Goal: Task Accomplishment & Management: Use online tool/utility

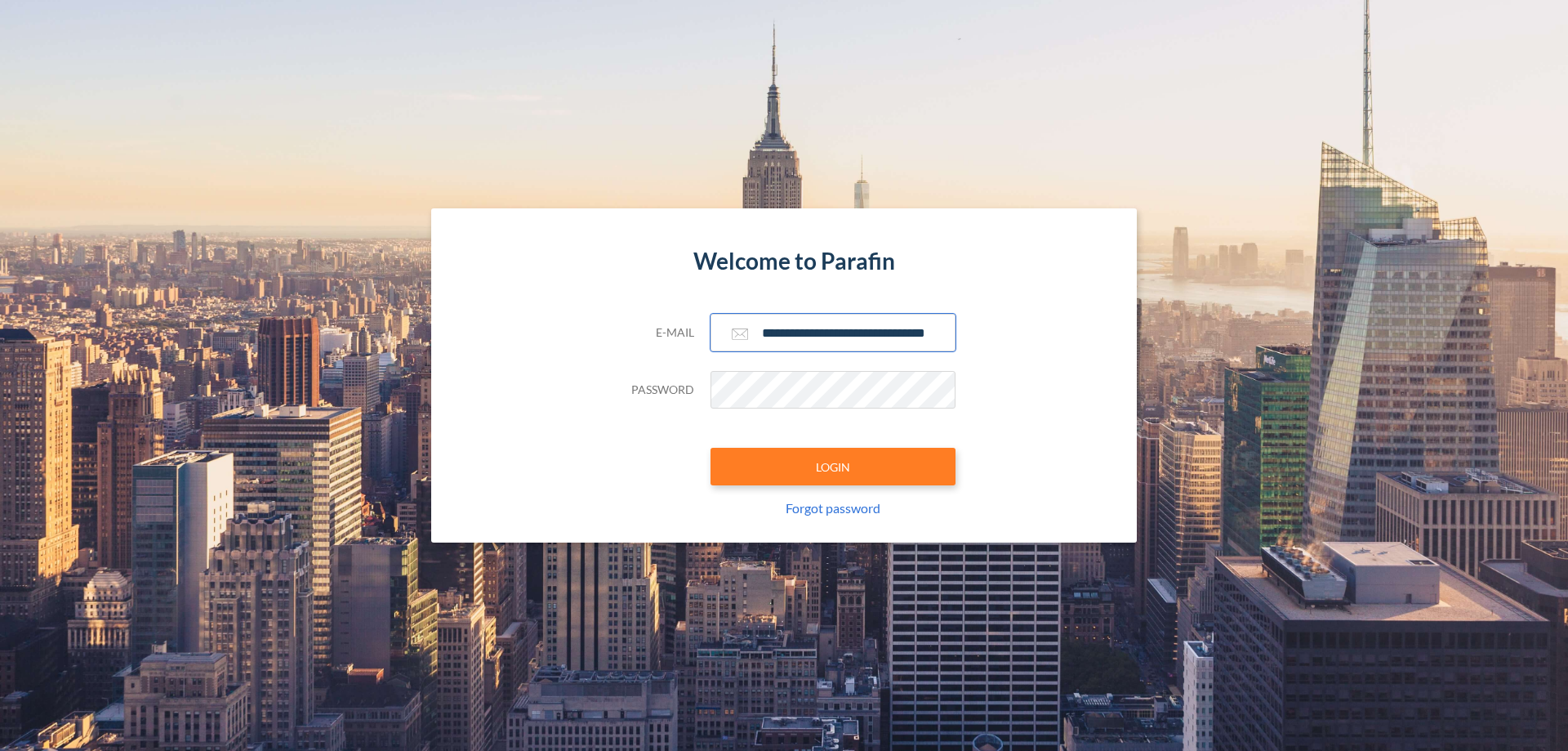
type input "**********"
click at [833, 466] on button "LOGIN" at bounding box center [833, 466] width 245 height 38
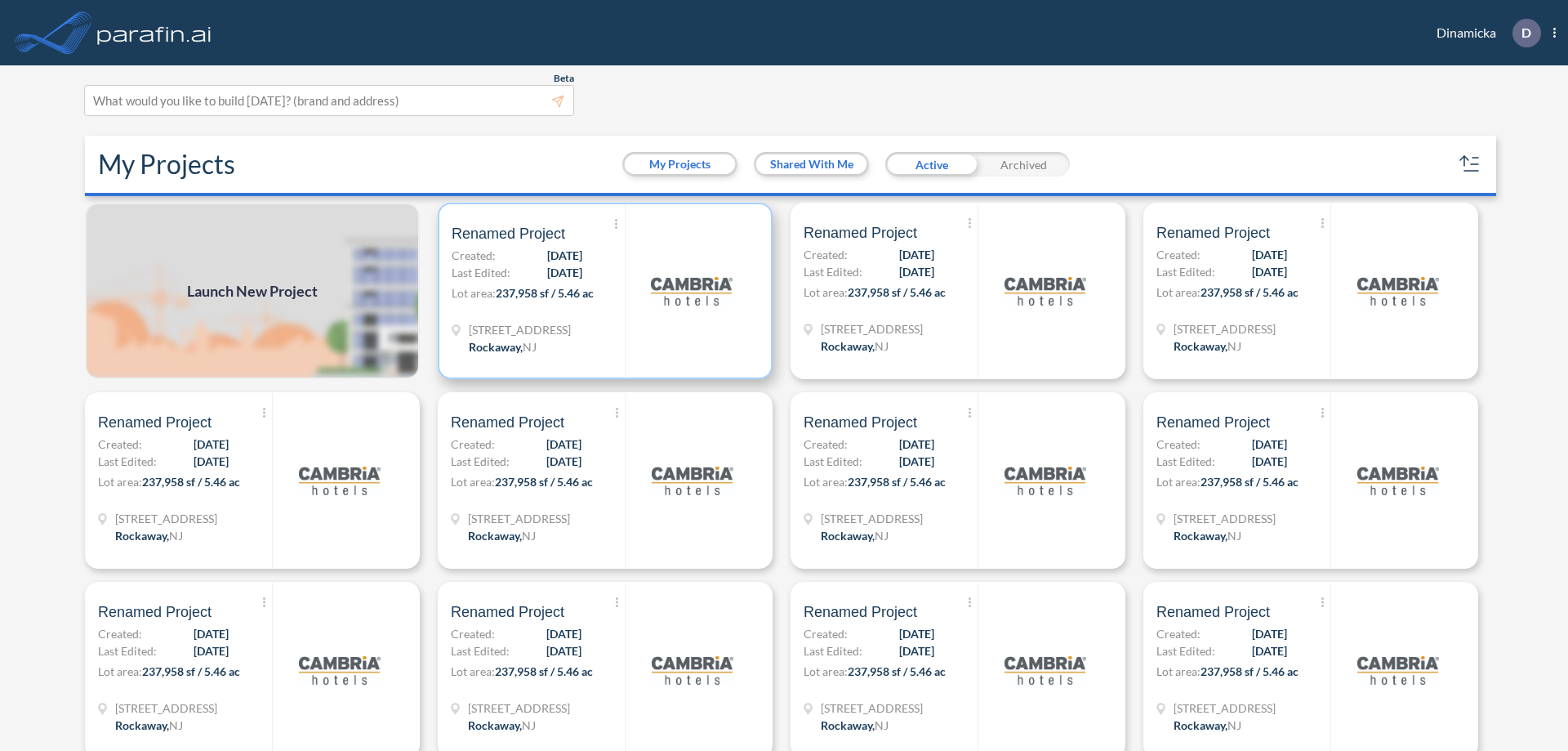
scroll to position [4, 0]
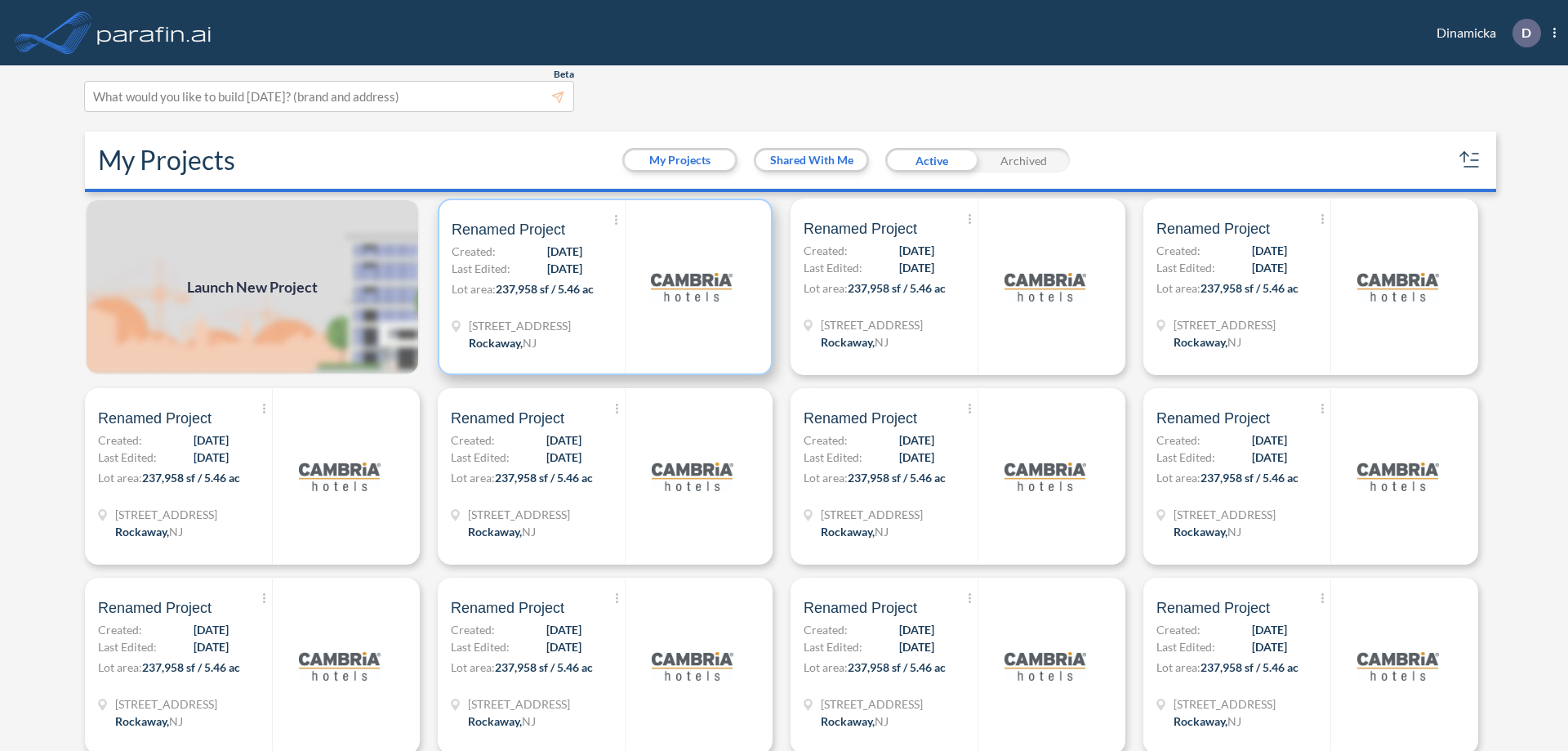
click at [602, 287] on p "Lot area: 237,958 sf / 5.46 ac" at bounding box center [538, 292] width 173 height 24
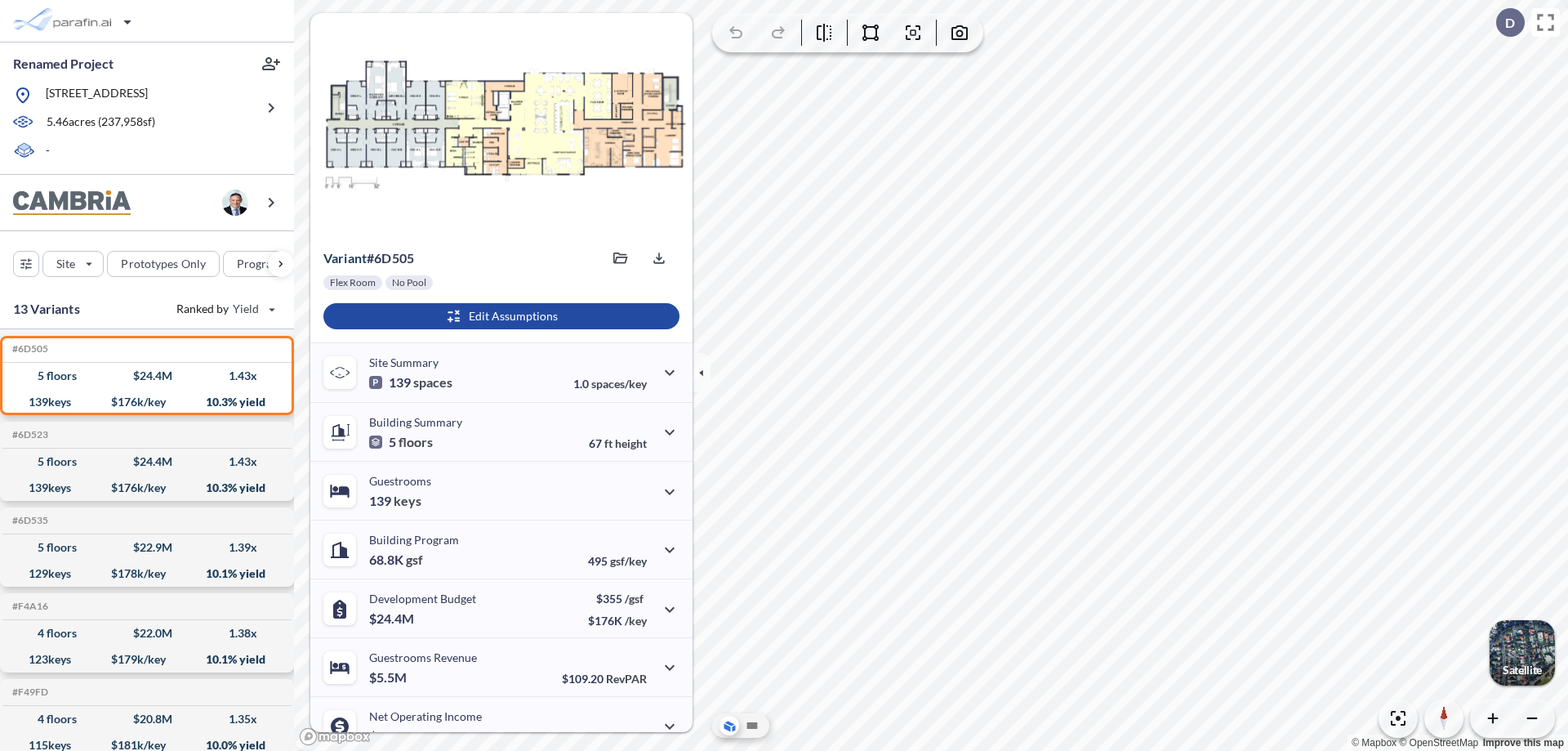
scroll to position [82, 0]
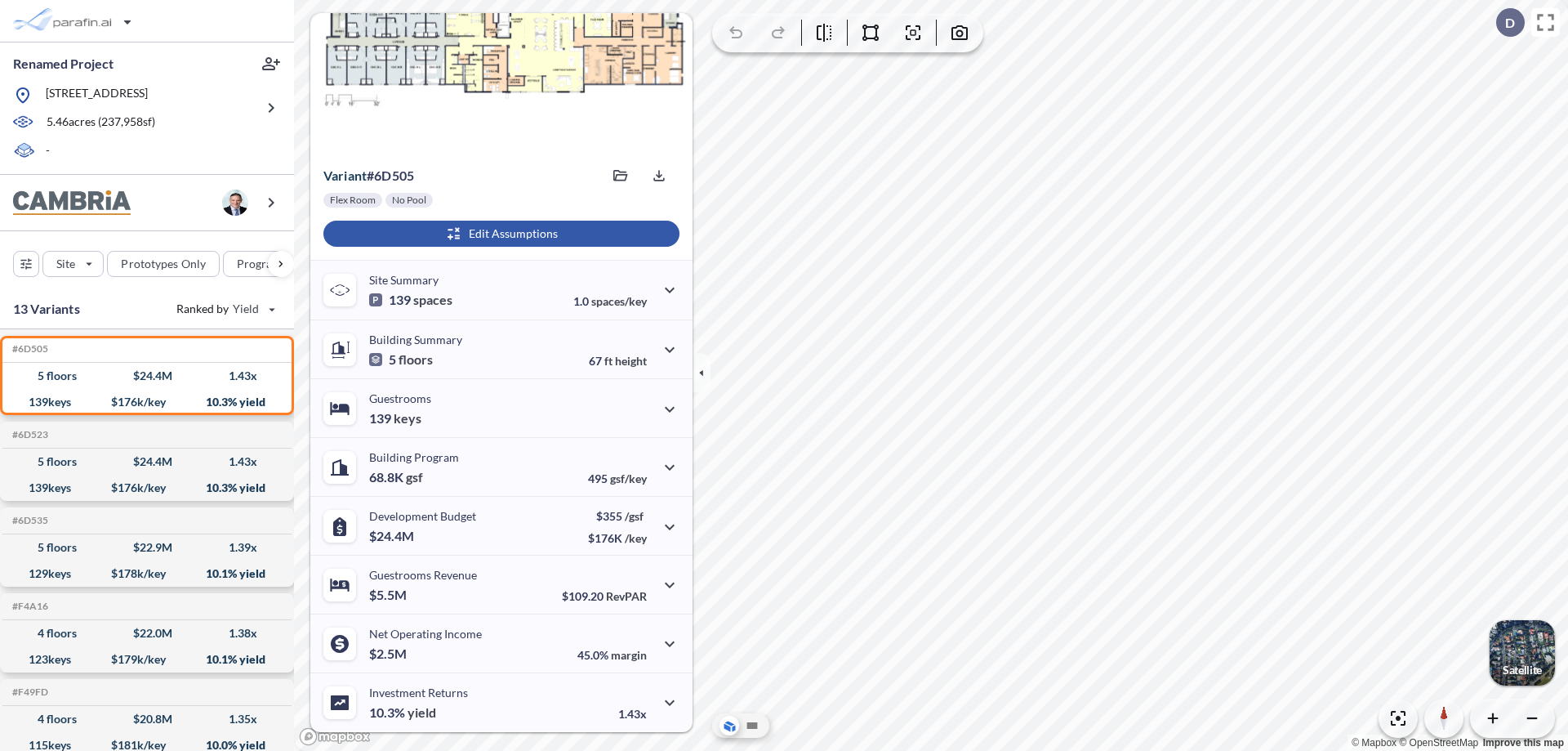
click at [499, 234] on div "button" at bounding box center [501, 233] width 356 height 26
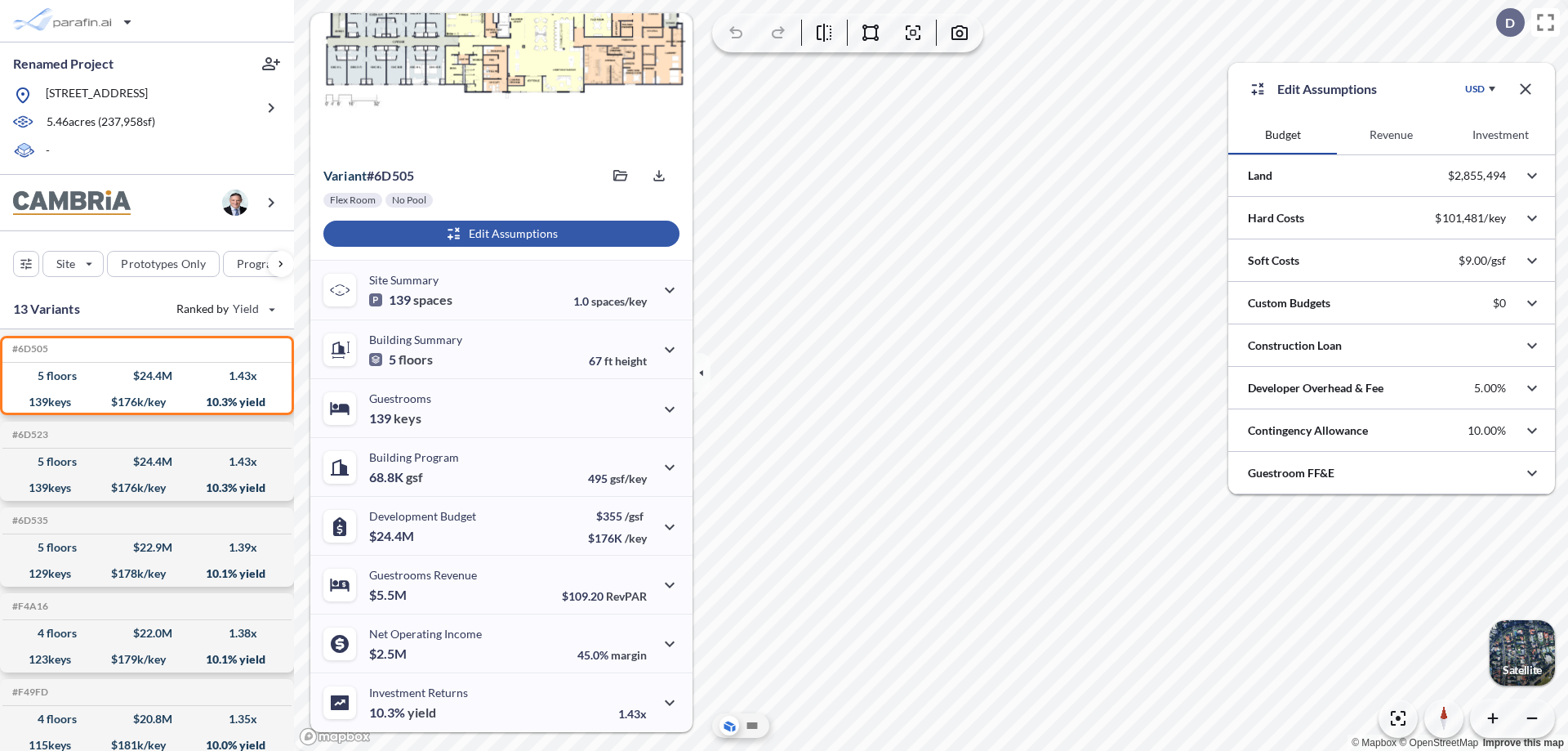
click at [1500, 135] on button "Investment" at bounding box center [1501, 135] width 109 height 39
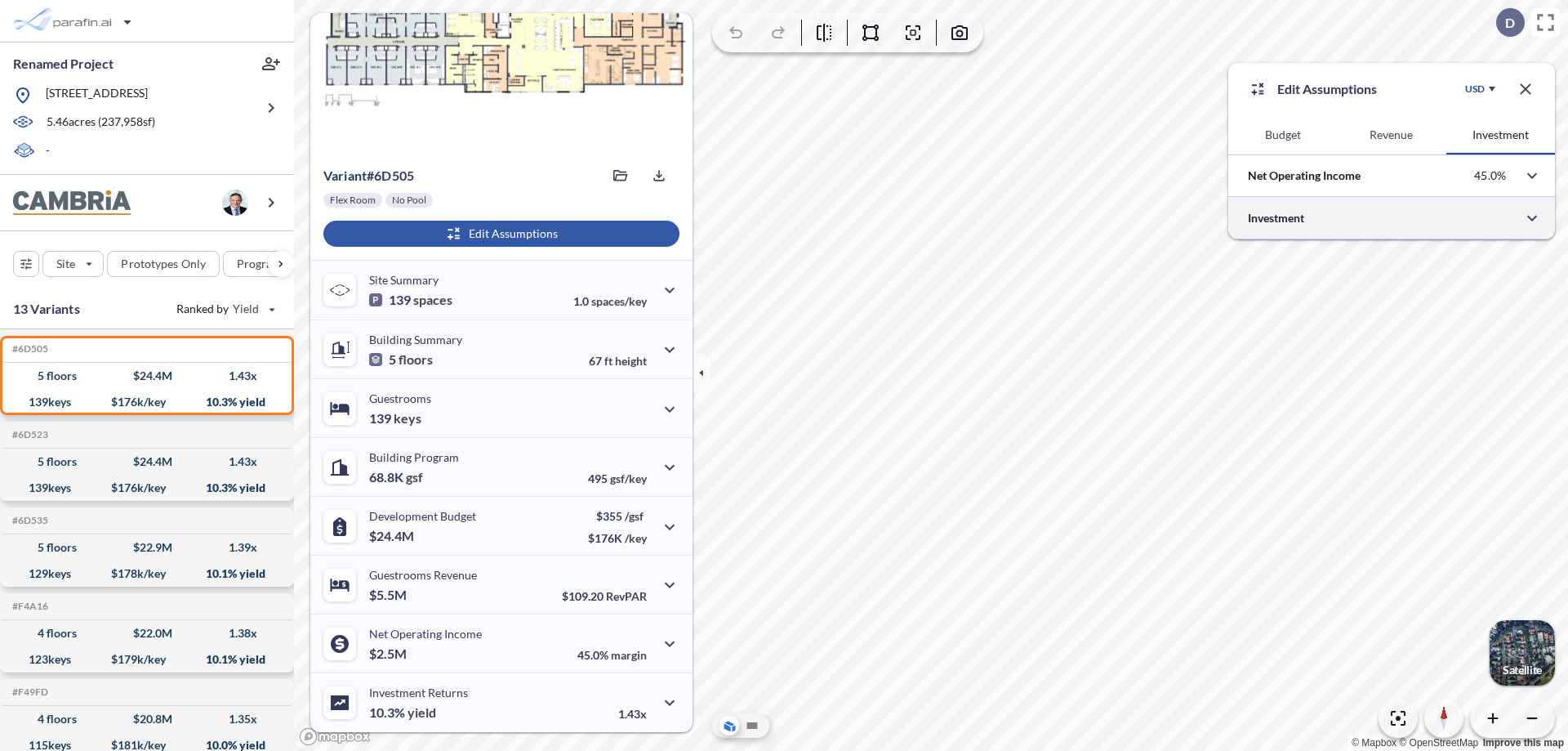
click at [1392, 218] on div at bounding box center [1392, 217] width 327 height 42
